Goal: Task Accomplishment & Management: Manage account settings

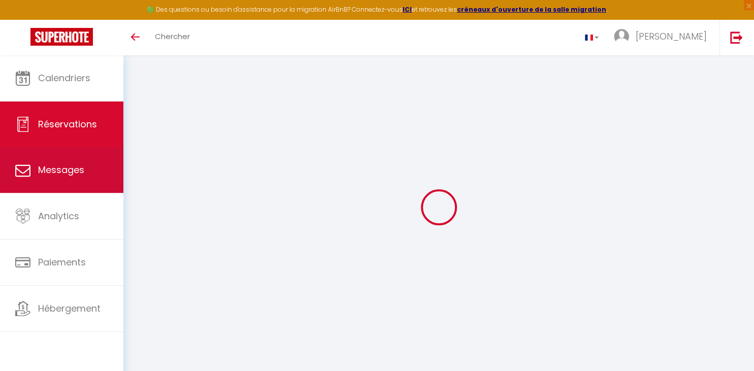
click at [66, 173] on span "Messages" at bounding box center [61, 169] width 46 height 13
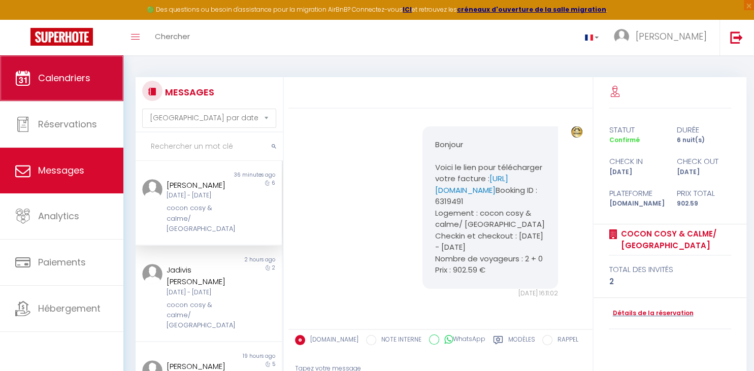
click at [94, 74] on link "Calendriers" at bounding box center [61, 78] width 123 height 46
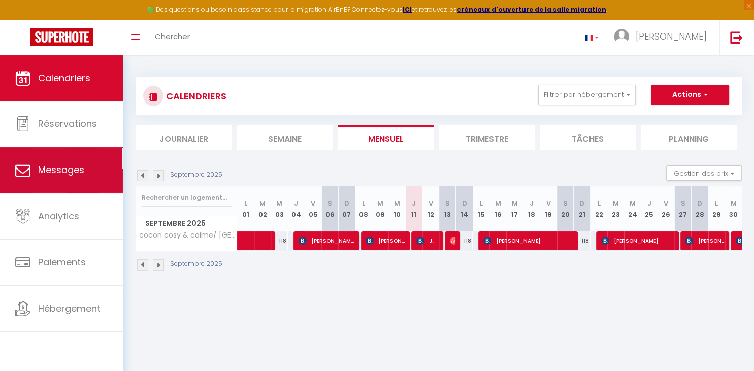
click at [75, 170] on span "Messages" at bounding box center [61, 169] width 46 height 13
select select "message"
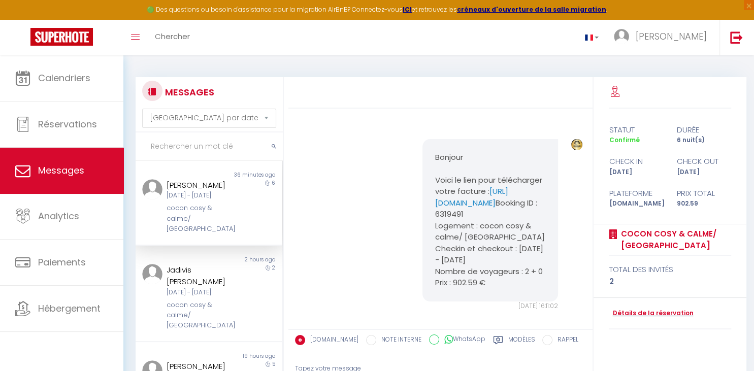
scroll to position [47, 0]
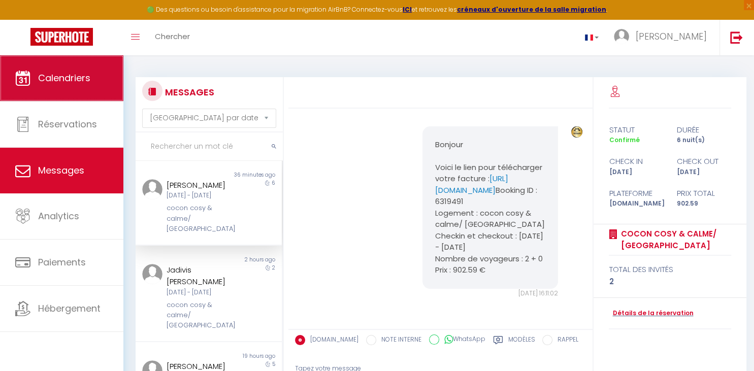
click at [64, 80] on span "Calendriers" at bounding box center [64, 78] width 52 height 13
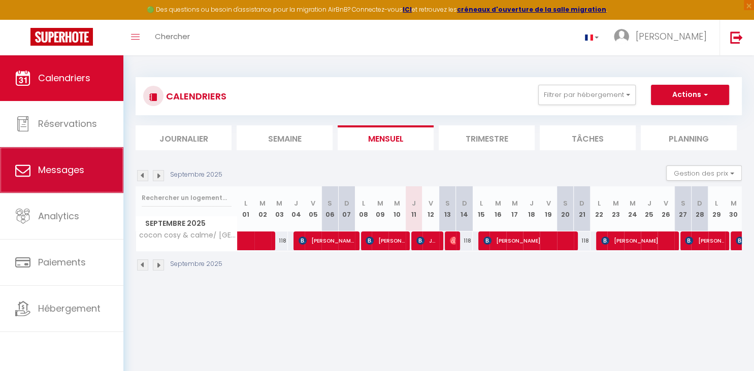
click at [70, 182] on link "Messages" at bounding box center [61, 170] width 123 height 46
select select "message"
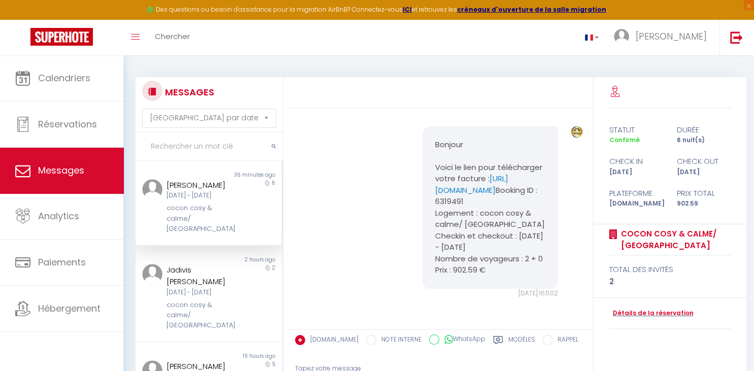
scroll to position [47, 0]
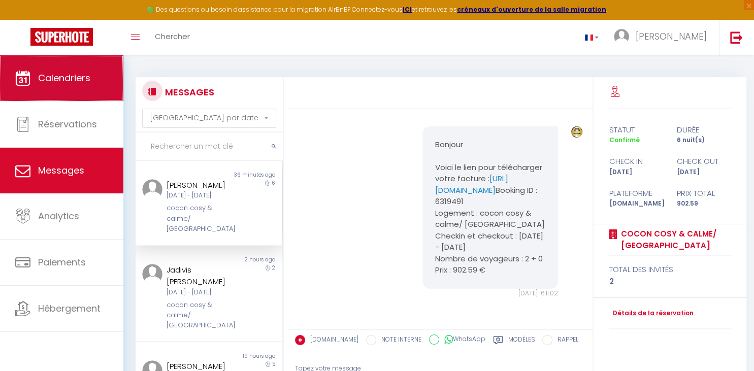
click at [74, 79] on span "Calendriers" at bounding box center [64, 78] width 52 height 13
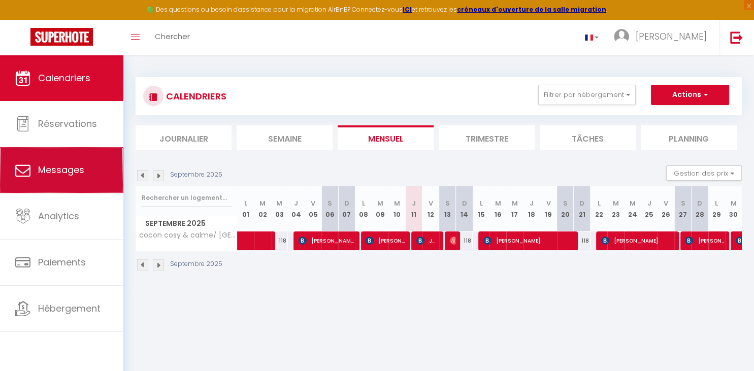
click at [82, 172] on span "Messages" at bounding box center [61, 169] width 46 height 13
select select "message"
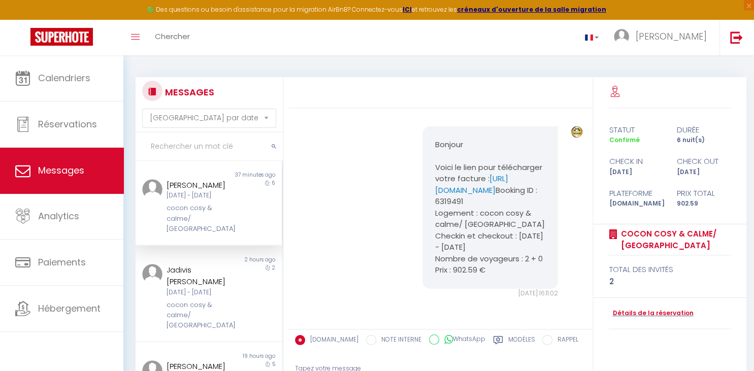
scroll to position [47, 0]
click at [492, 173] on link "[URL][DOMAIN_NAME]" at bounding box center [471, 184] width 73 height 22
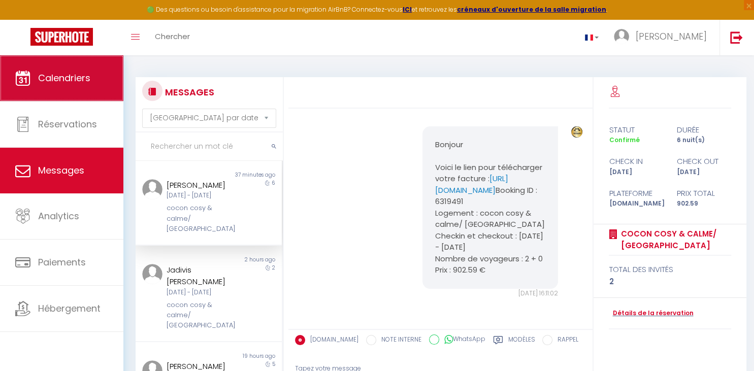
click at [74, 78] on span "Calendriers" at bounding box center [64, 78] width 52 height 13
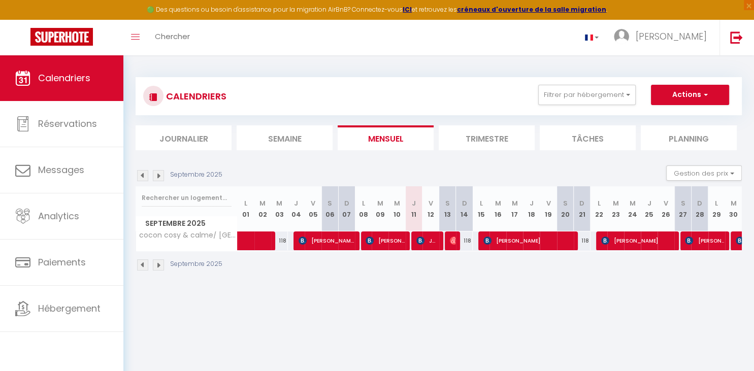
click at [519, 241] on span "[PERSON_NAME]" at bounding box center [527, 240] width 89 height 19
select select "OK"
select select "KO"
select select "0"
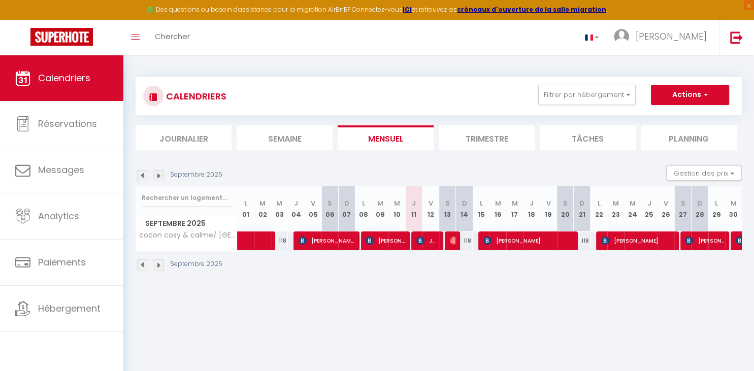
select select "1"
select select
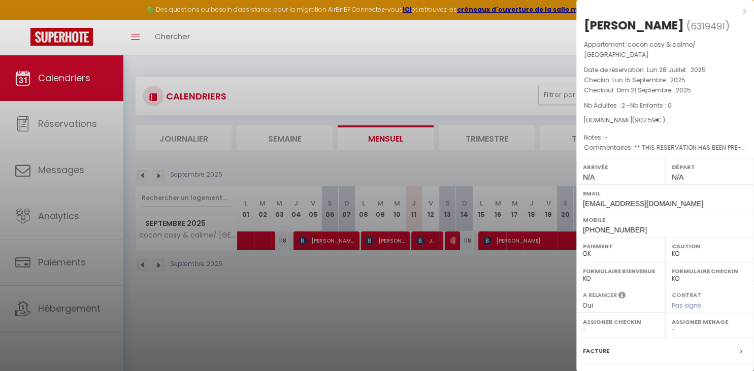
click at [445, 37] on div at bounding box center [377, 185] width 754 height 371
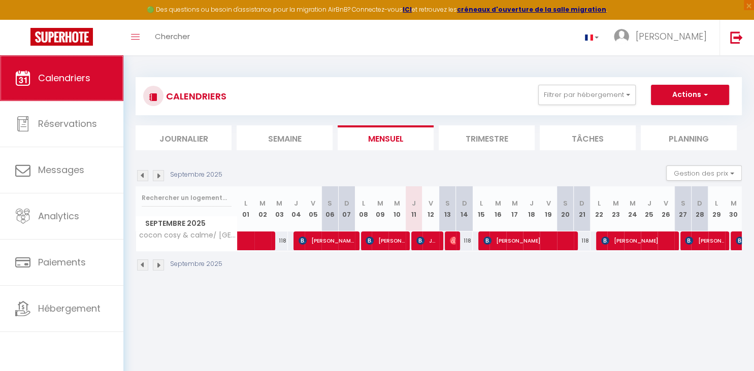
click at [51, 69] on link "Calendriers" at bounding box center [61, 78] width 123 height 46
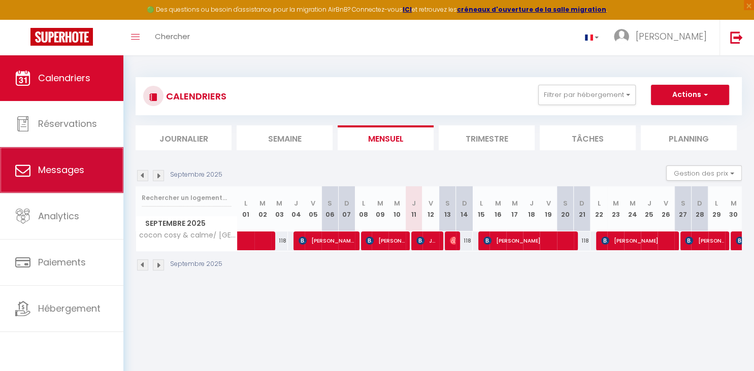
click at [85, 175] on link "Messages" at bounding box center [61, 170] width 123 height 46
select select "message"
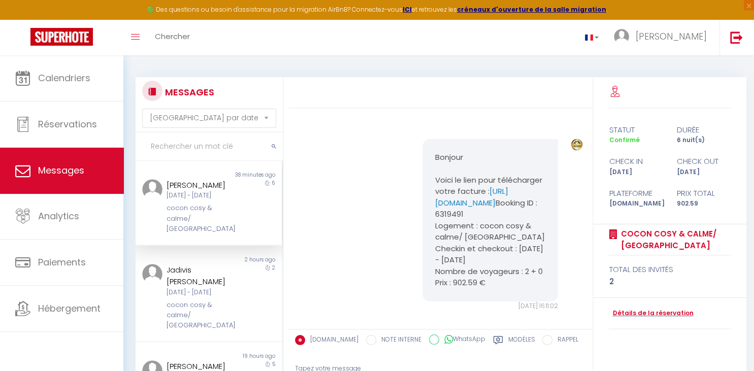
scroll to position [47, 0]
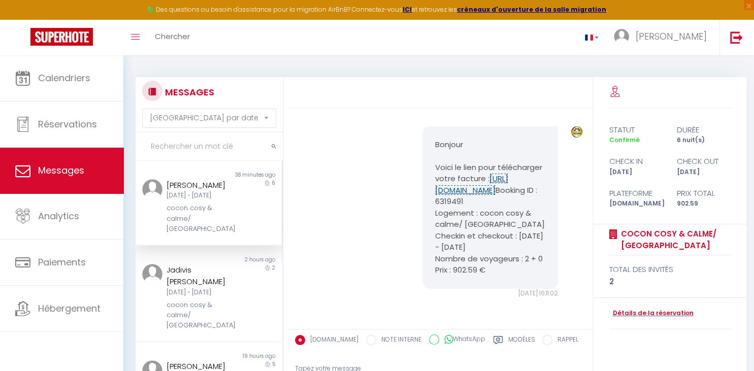
click at [489, 173] on link "[URL][DOMAIN_NAME]" at bounding box center [471, 184] width 73 height 22
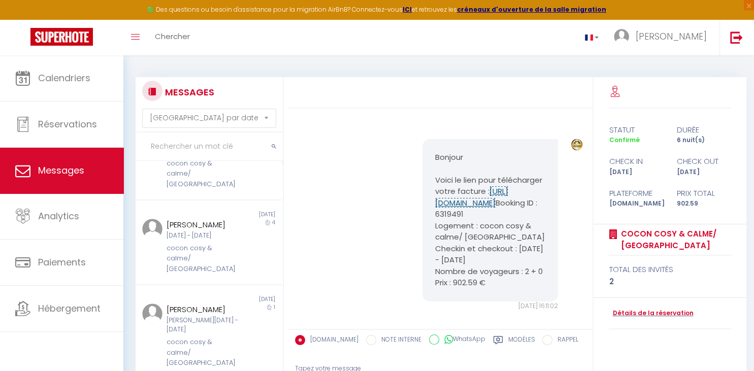
scroll to position [0, 0]
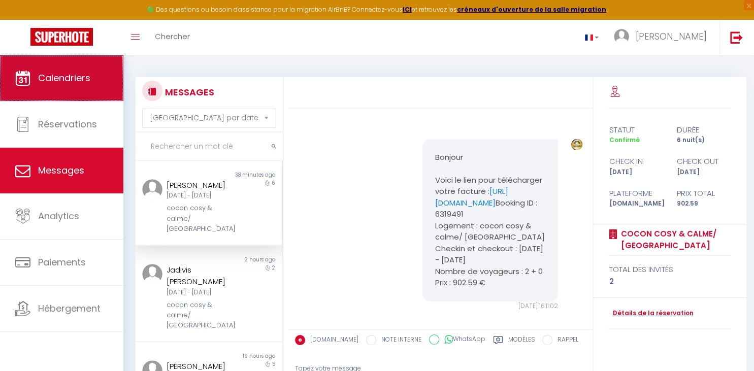
click at [80, 74] on span "Calendriers" at bounding box center [64, 78] width 52 height 13
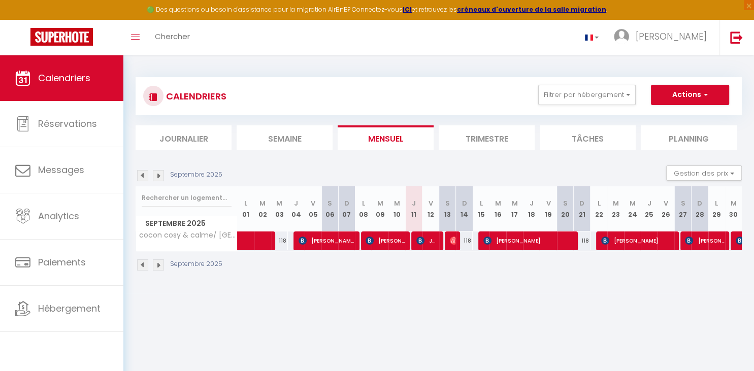
click at [157, 177] on img at bounding box center [158, 175] width 11 height 11
